Goal: Entertainment & Leisure: Browse casually

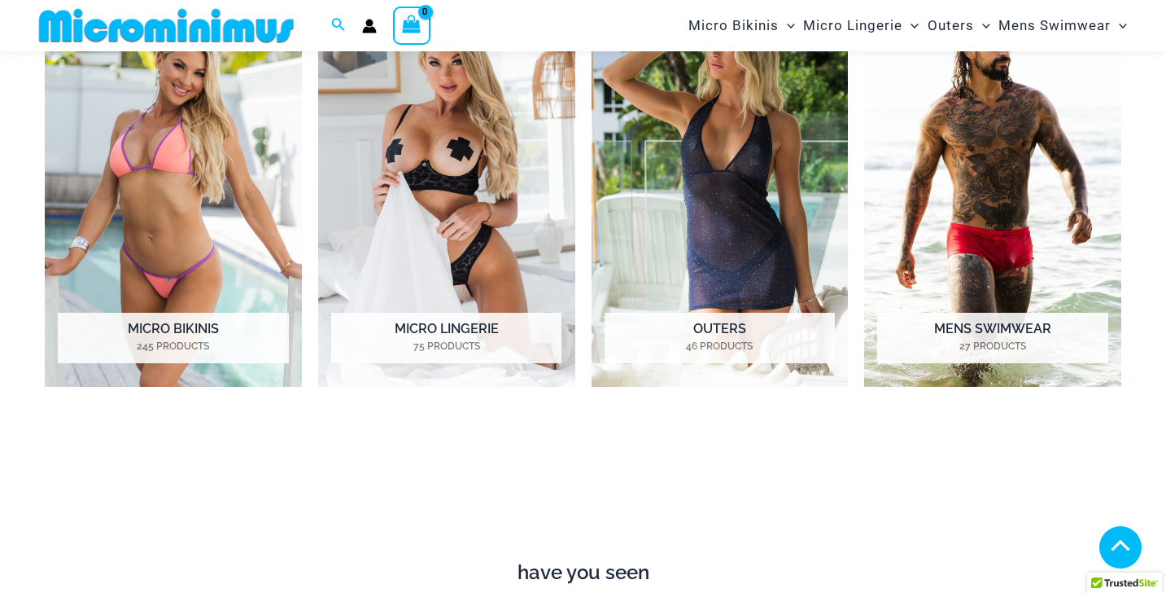
scroll to position [1287, 0]
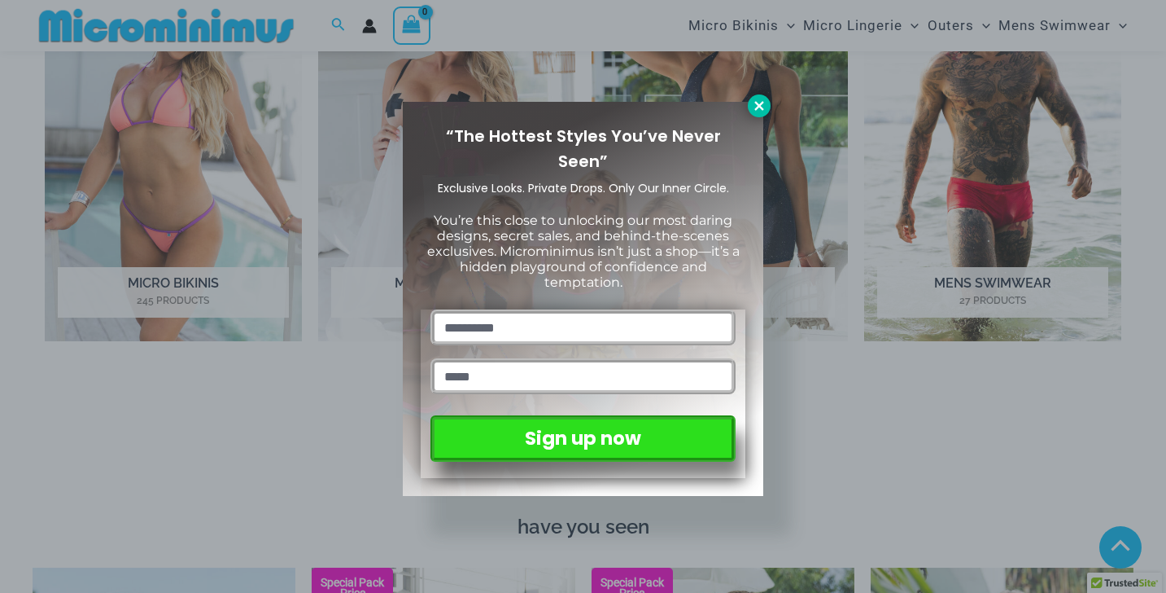
click at [761, 112] on icon at bounding box center [759, 105] width 15 height 15
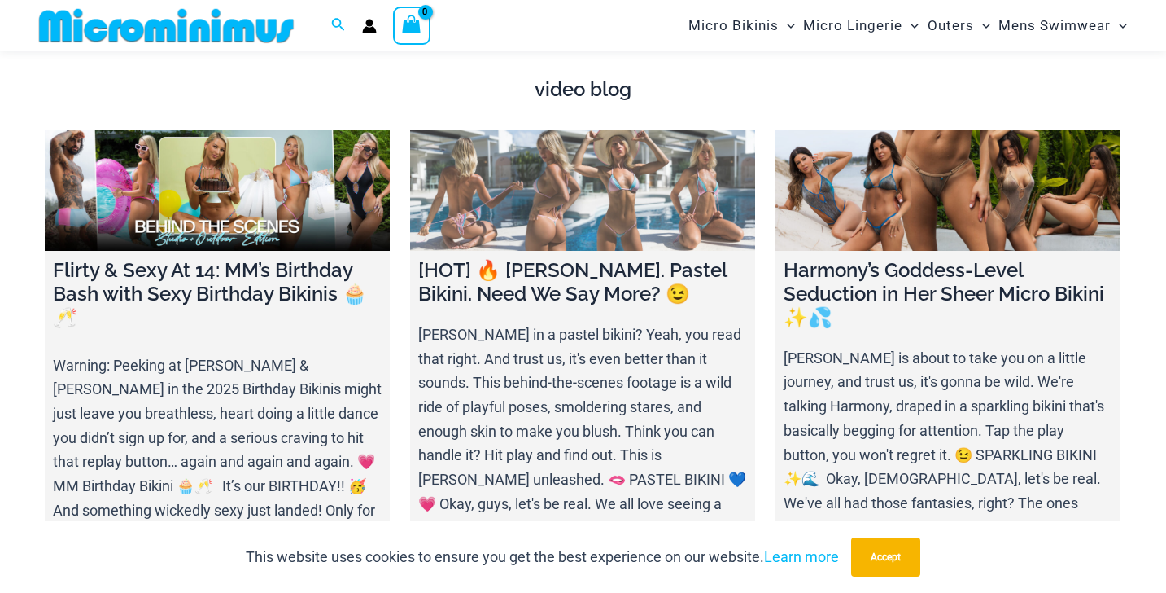
scroll to position [5557, 0]
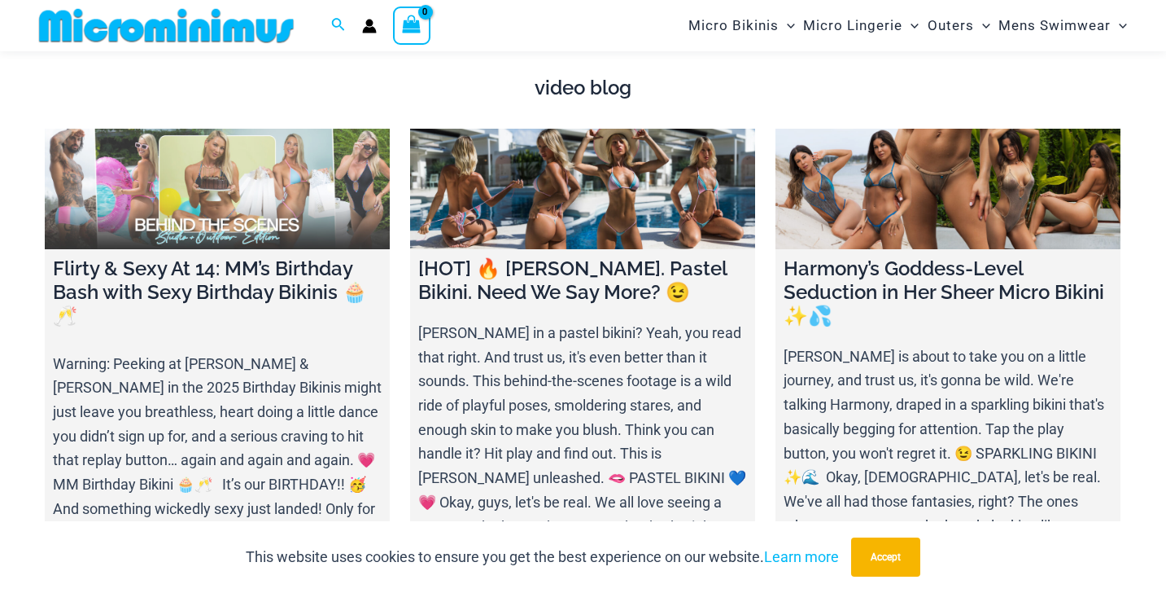
click at [223, 140] on link at bounding box center [217, 189] width 345 height 121
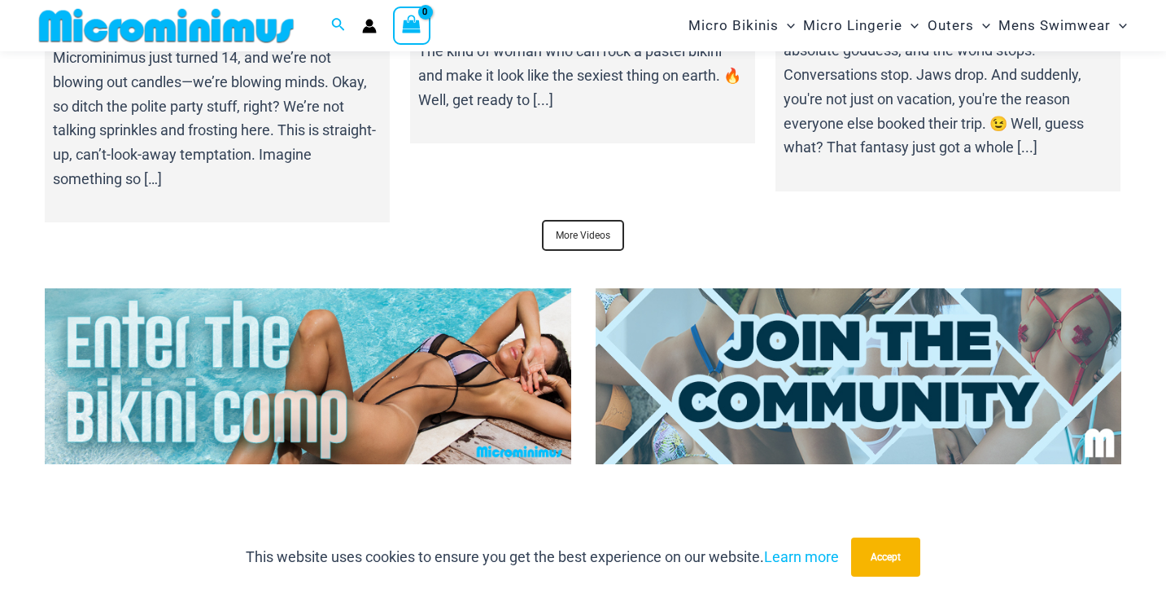
scroll to position [6043, 0]
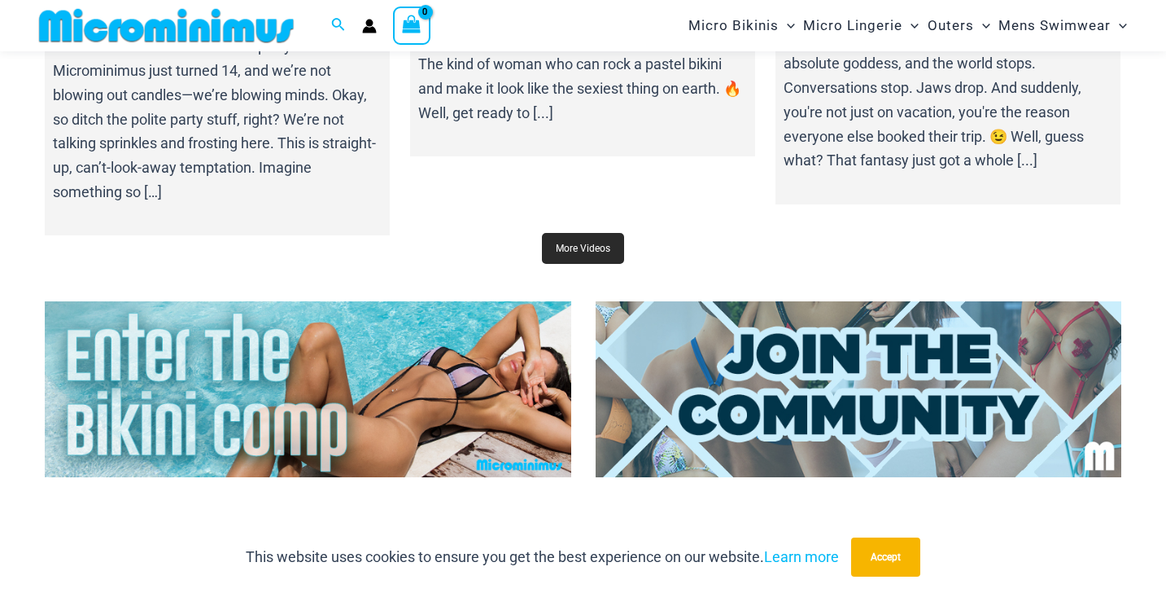
click at [580, 233] on link "More Videos" at bounding box center [583, 248] width 82 height 31
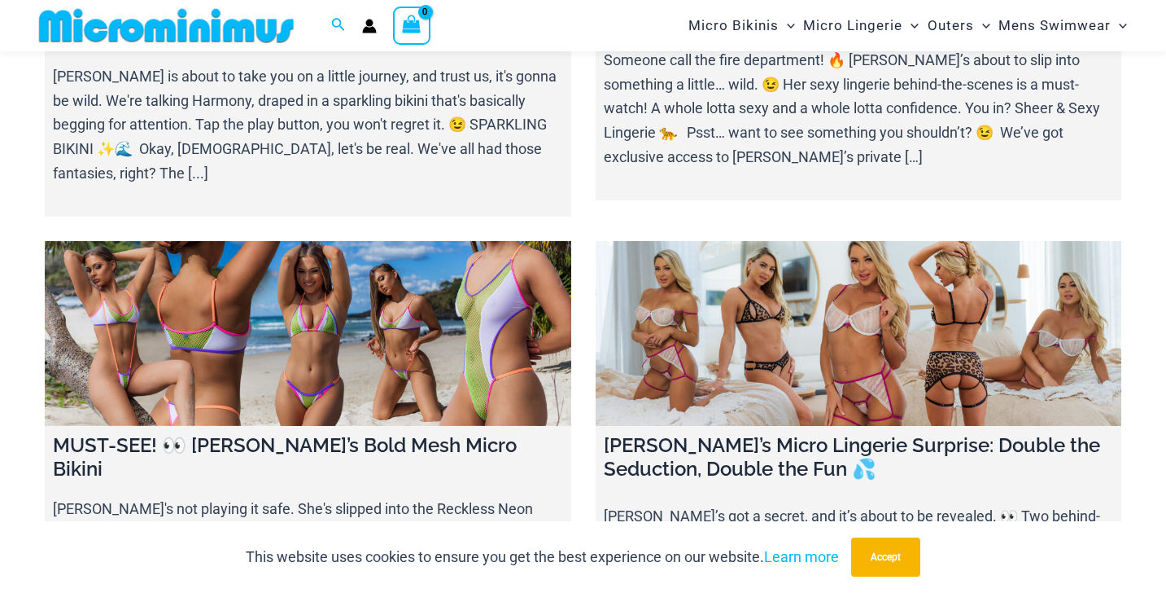
scroll to position [766, 0]
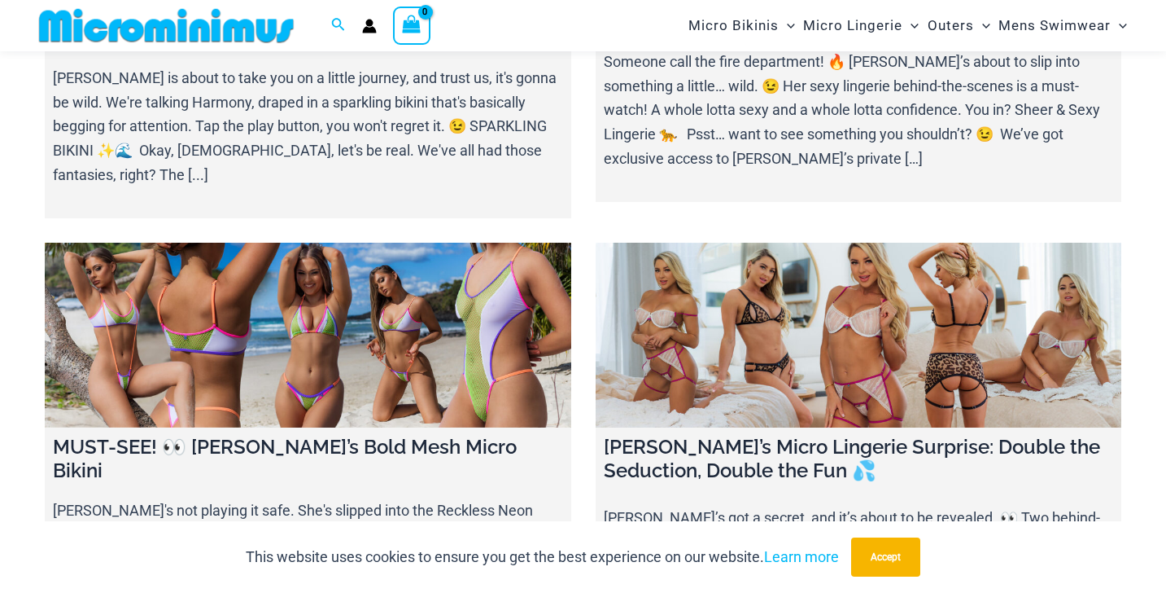
click at [229, 279] on link at bounding box center [308, 335] width 527 height 185
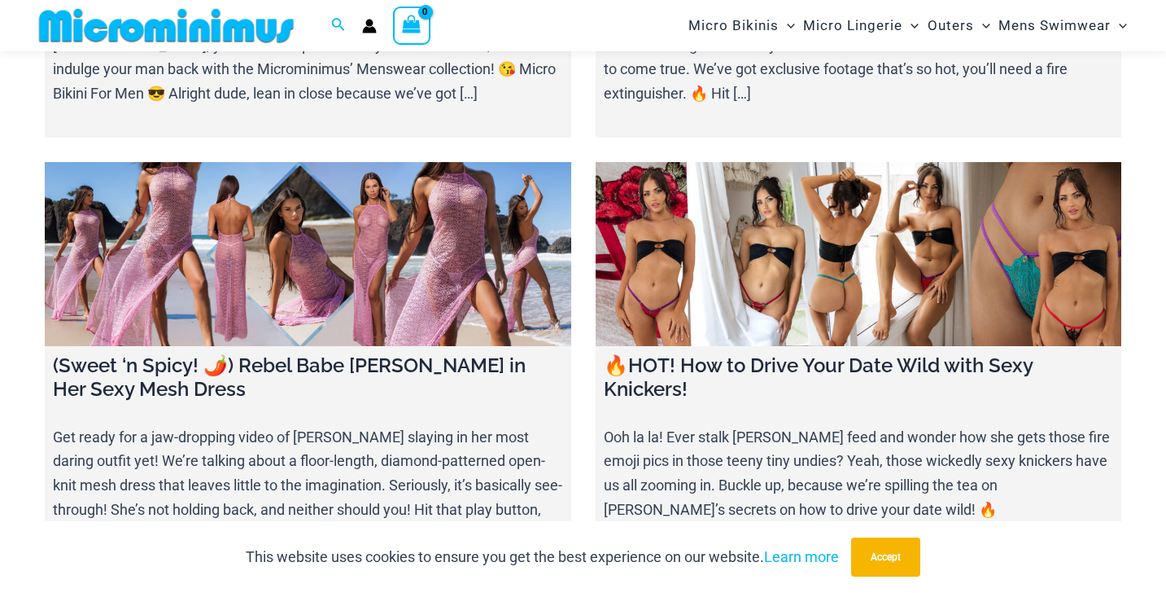
scroll to position [3047, 0]
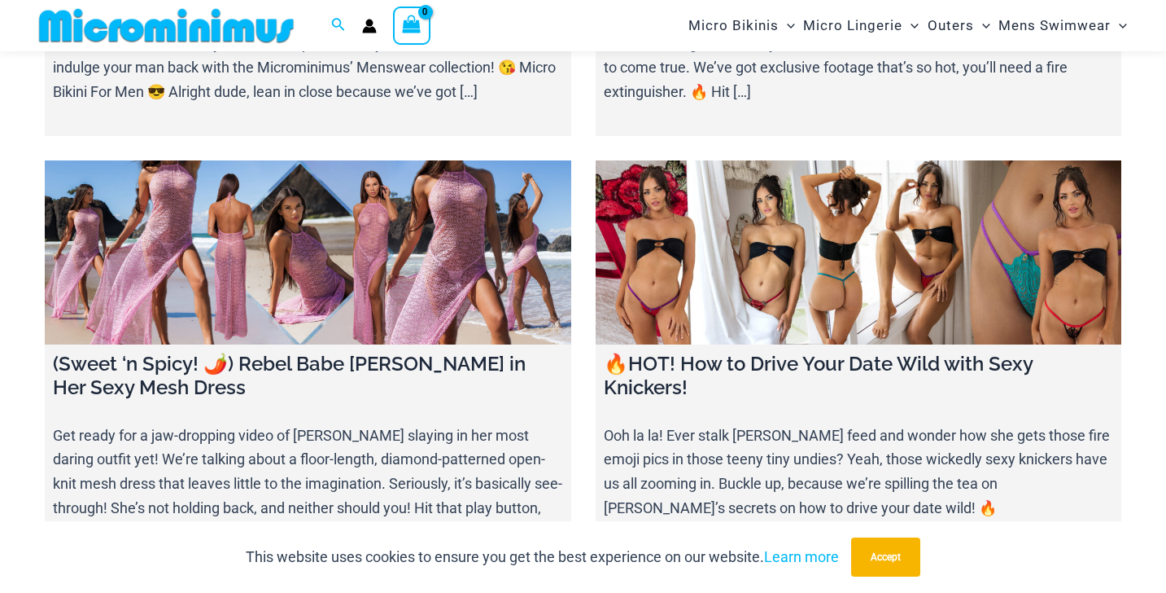
click at [742, 164] on link at bounding box center [859, 252] width 527 height 185
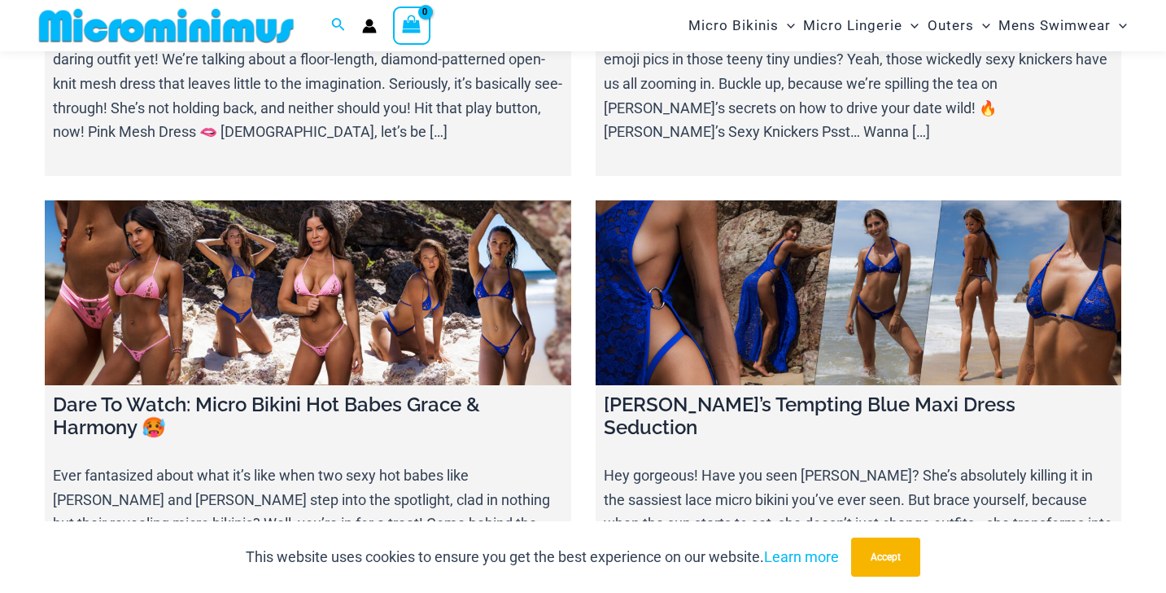
scroll to position [3443, 0]
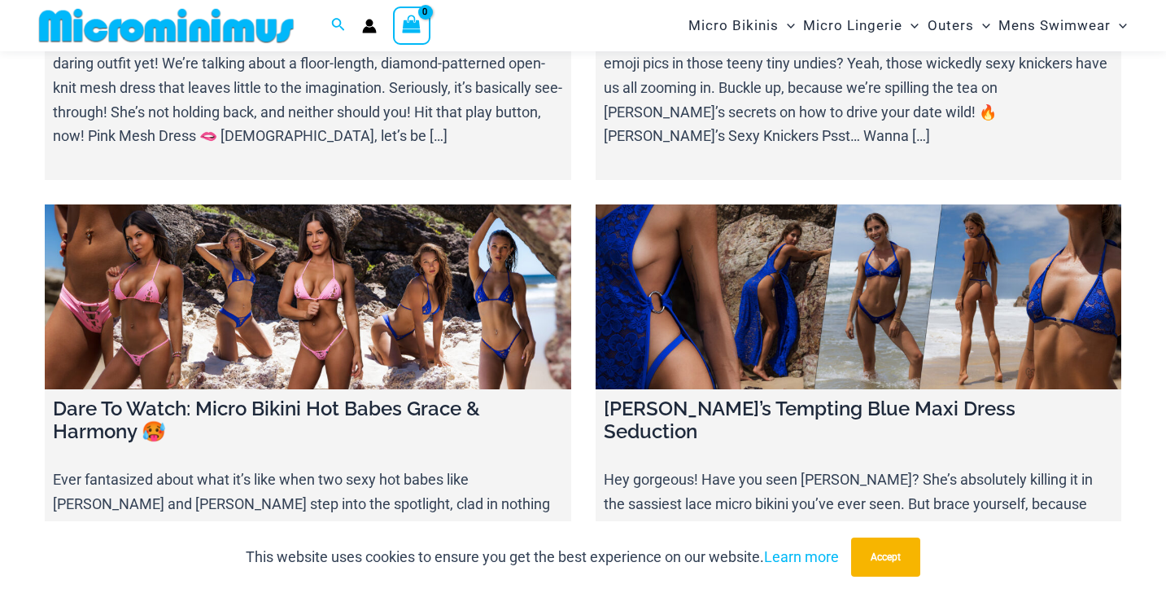
click at [788, 243] on link at bounding box center [859, 296] width 527 height 185
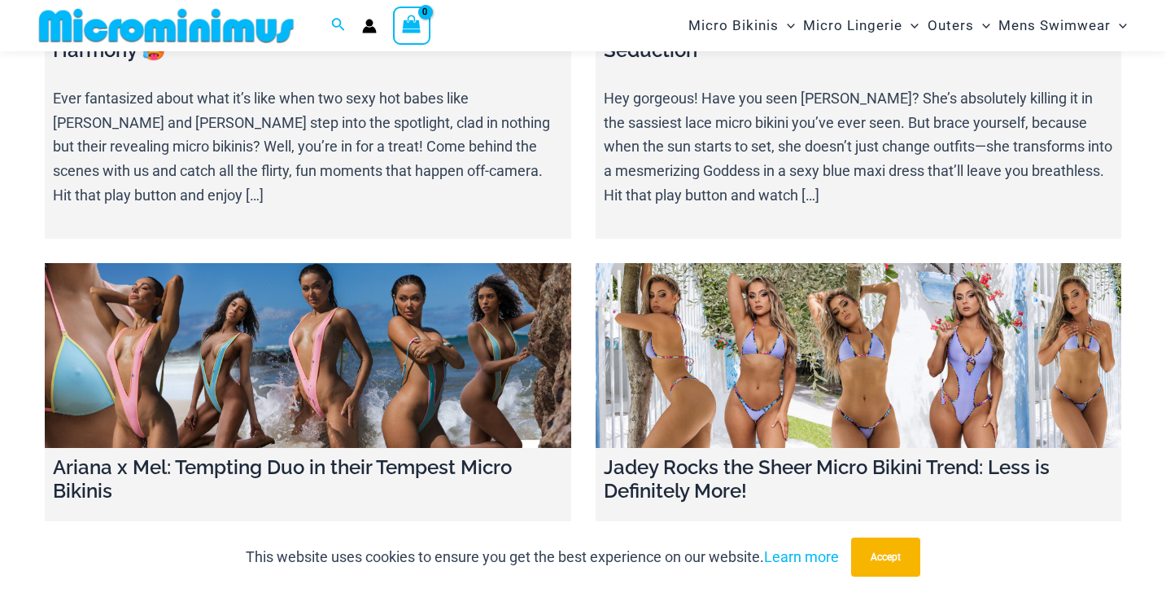
scroll to position [3826, 0]
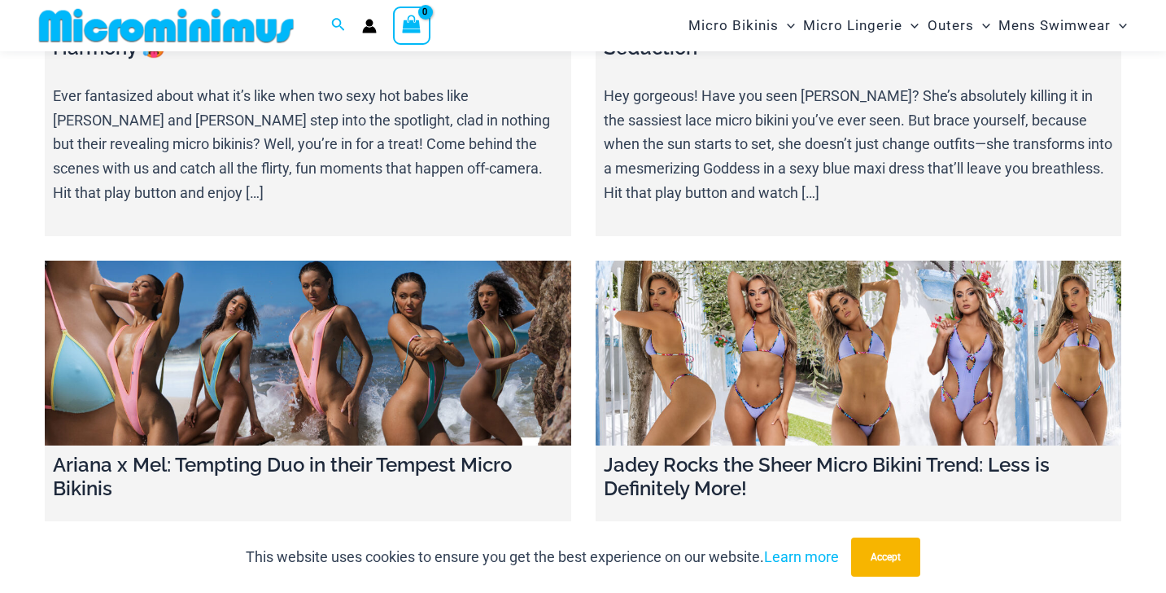
click at [694, 315] on link at bounding box center [859, 352] width 527 height 185
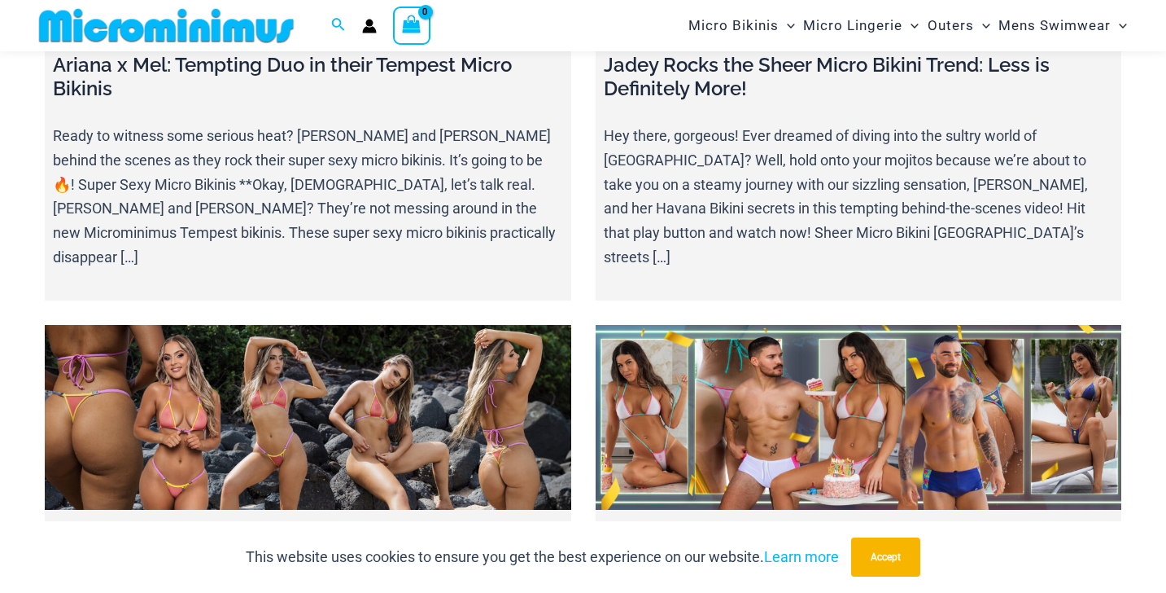
scroll to position [4227, 0]
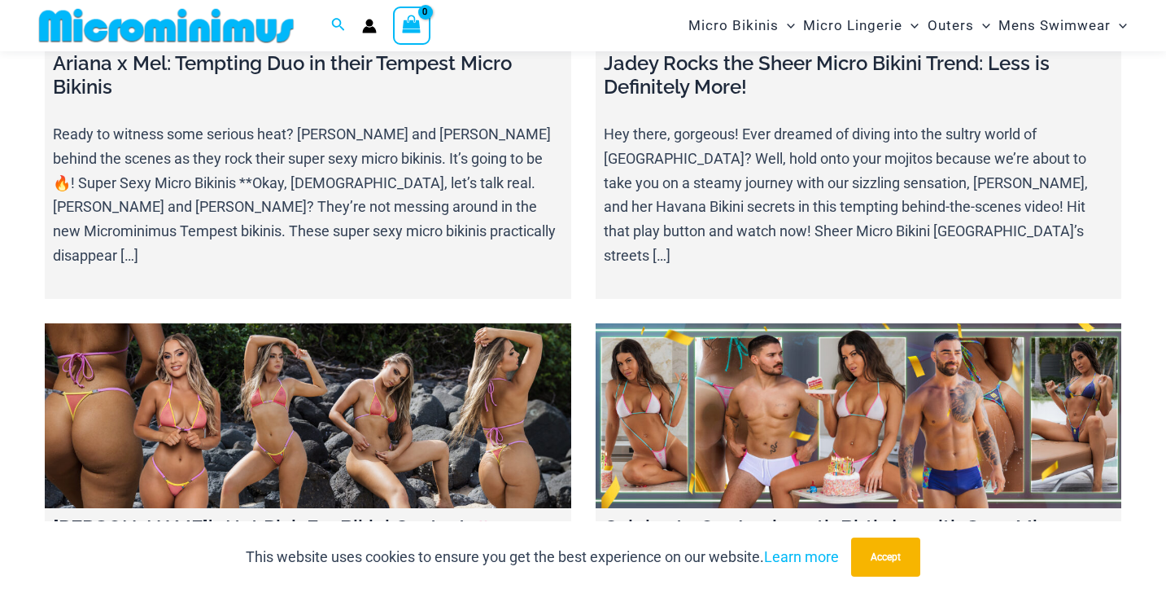
click at [873, 333] on link at bounding box center [859, 415] width 527 height 185
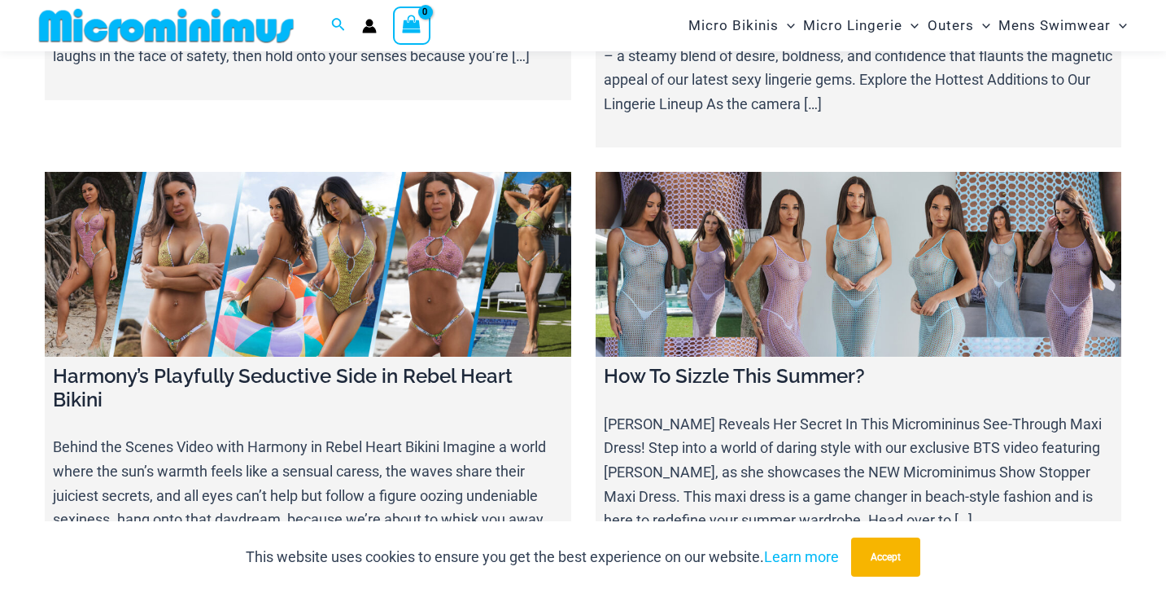
scroll to position [12146, 0]
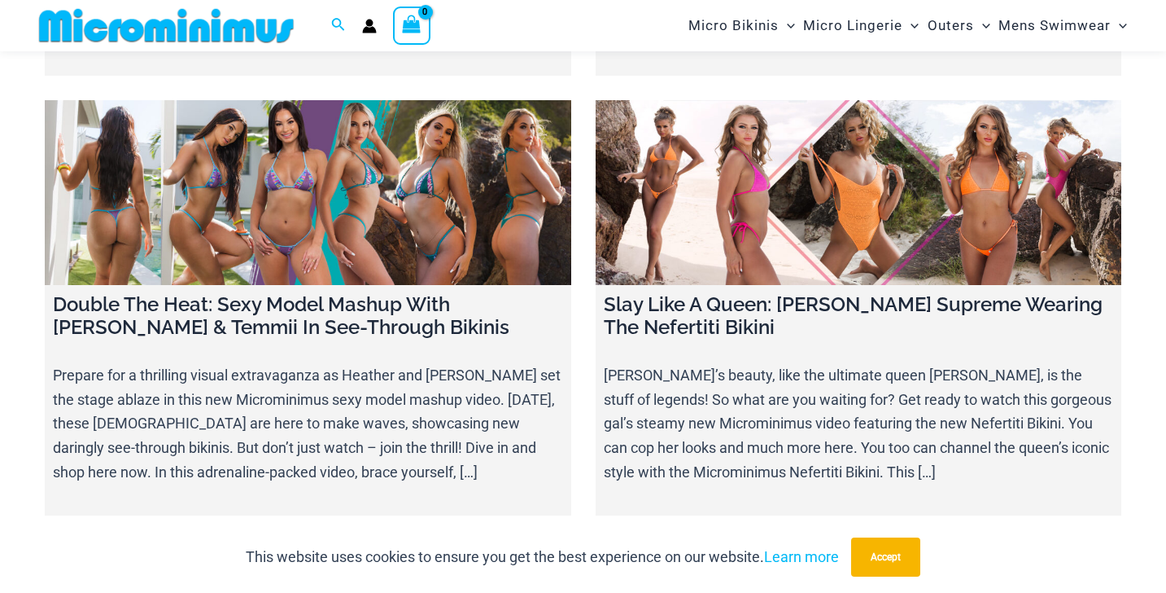
scroll to position [13094, 0]
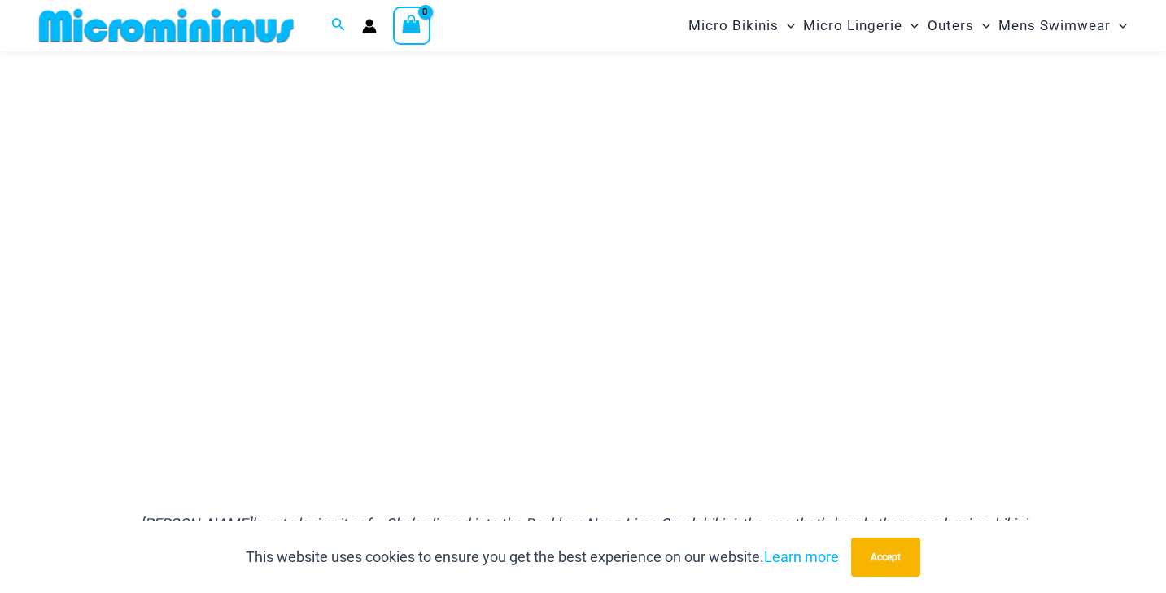
scroll to position [225, 0]
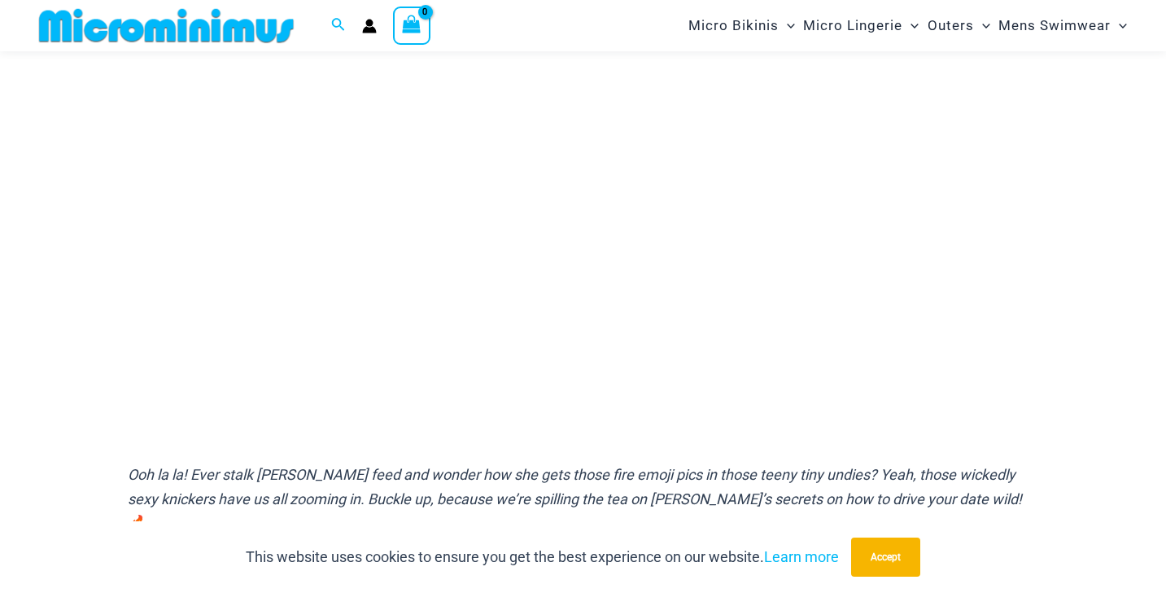
scroll to position [269, 0]
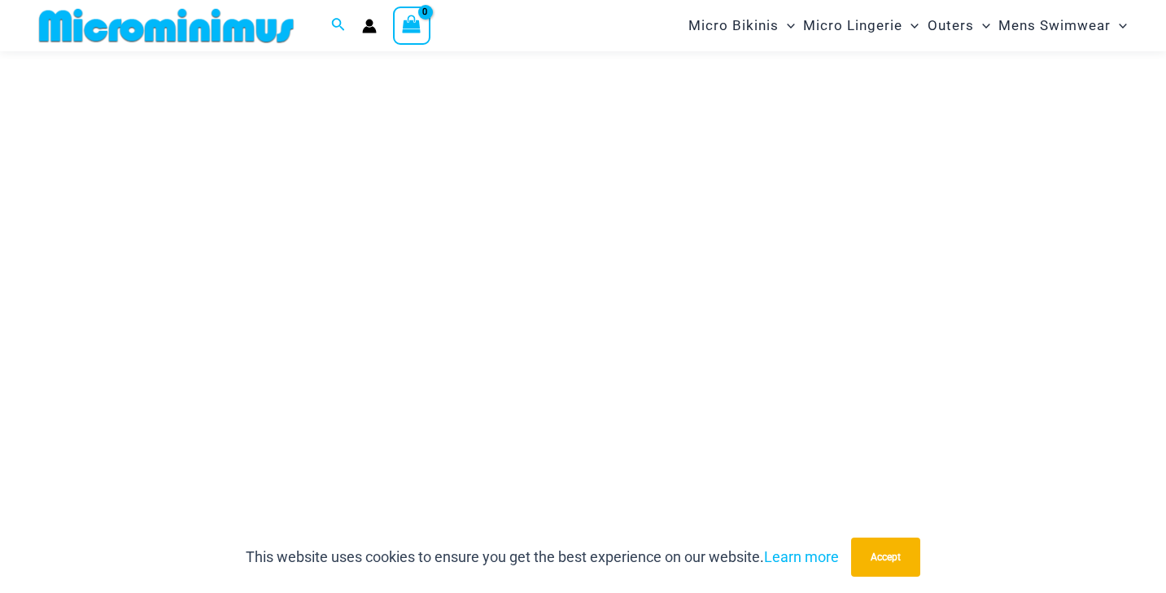
scroll to position [199, 0]
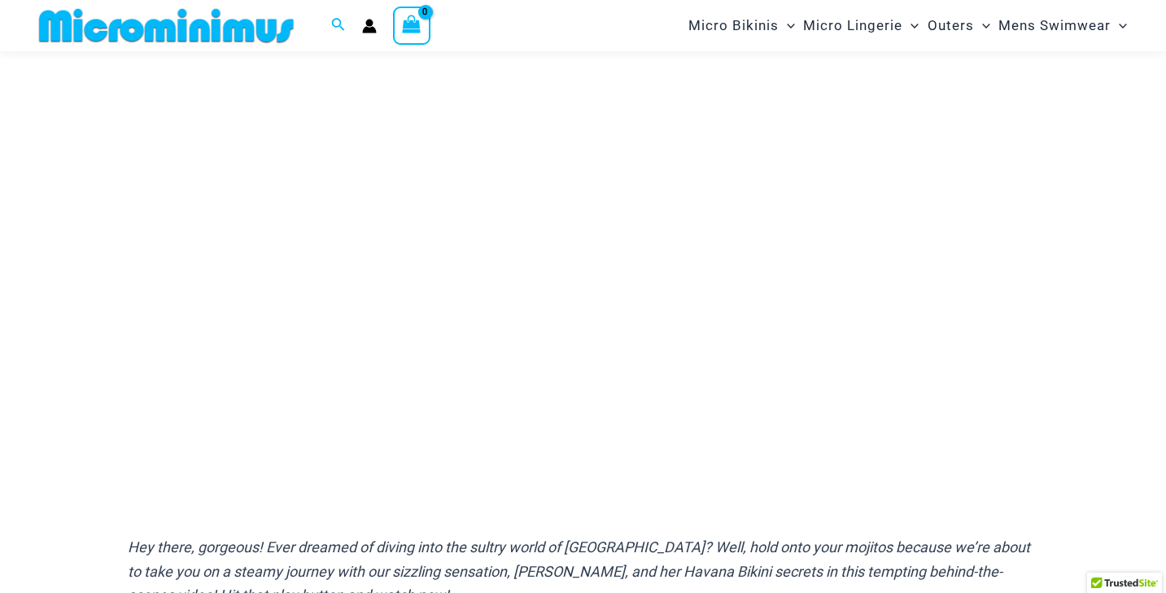
scroll to position [207, 0]
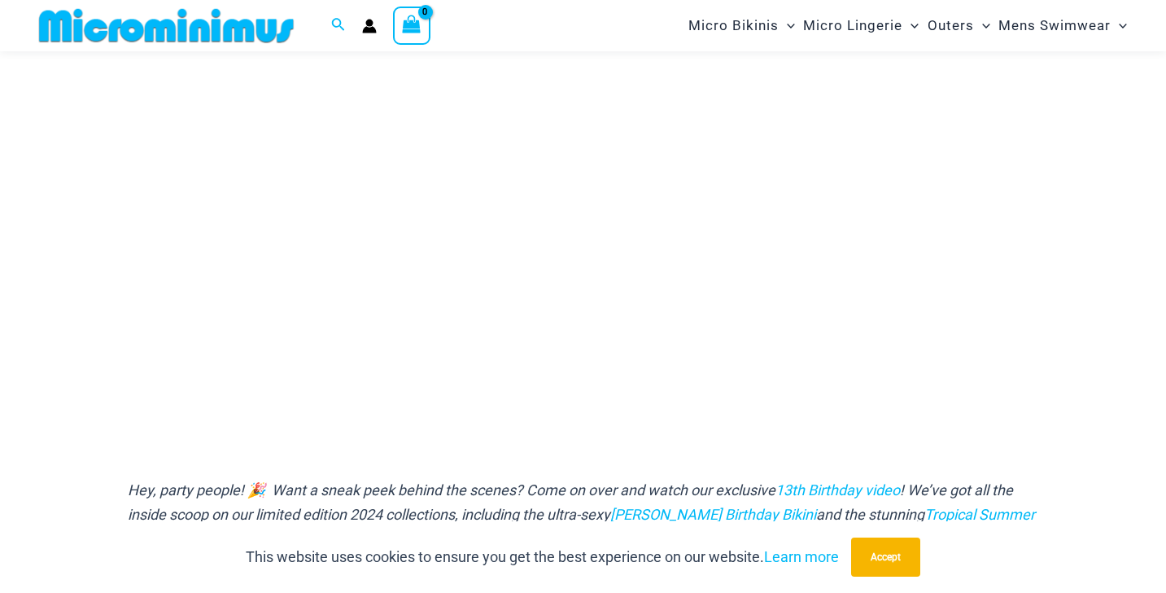
scroll to position [269, 0]
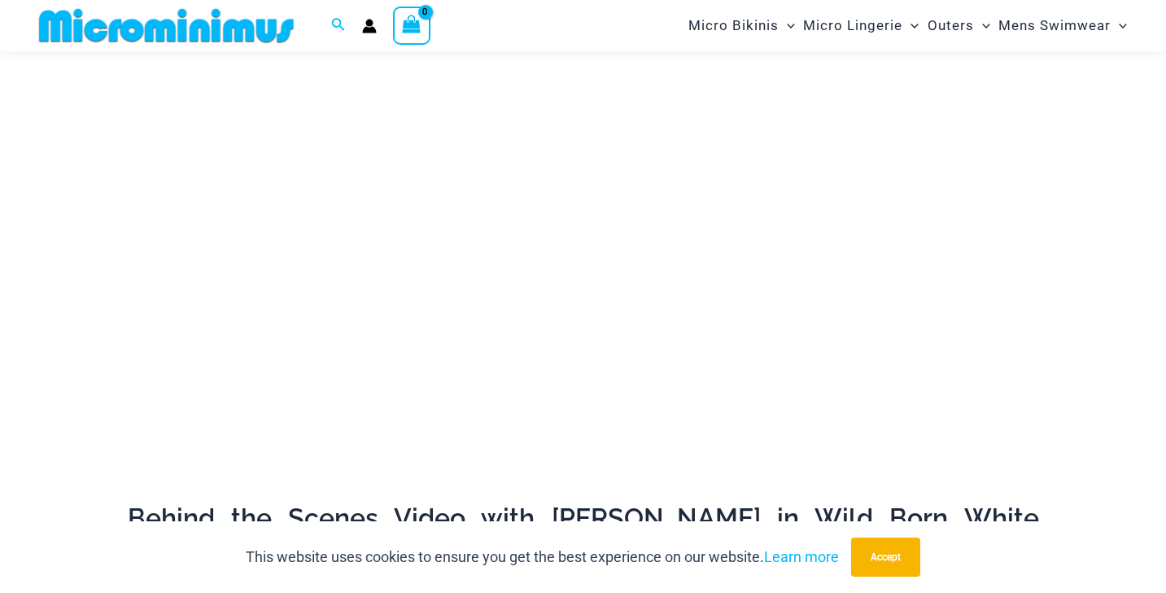
scroll to position [276, 0]
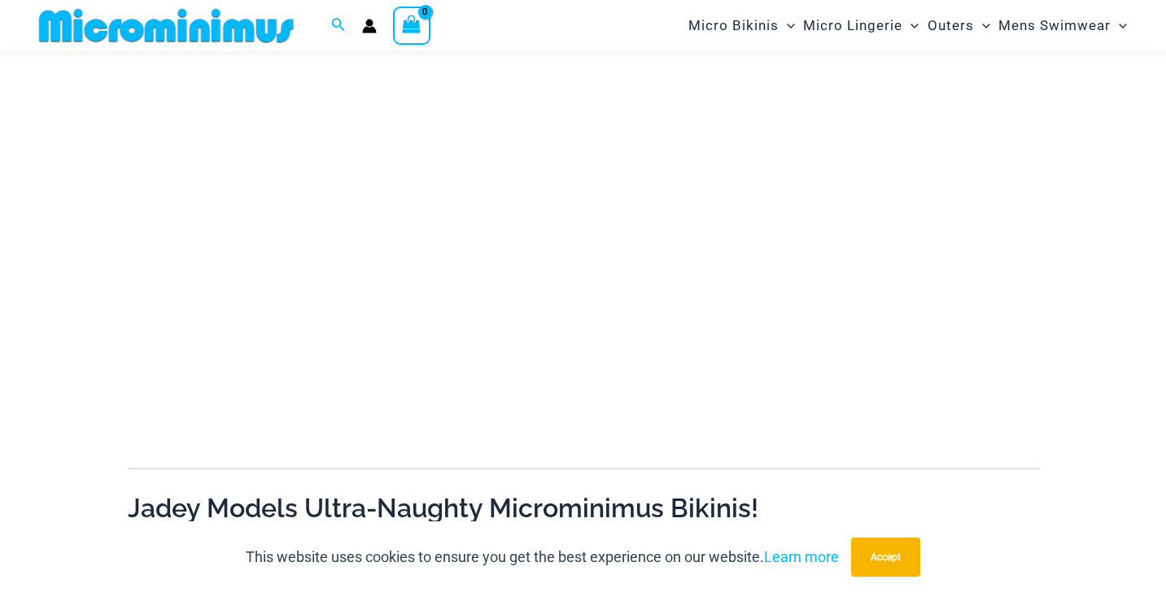
scroll to position [278, 0]
